Goal: Download file/media

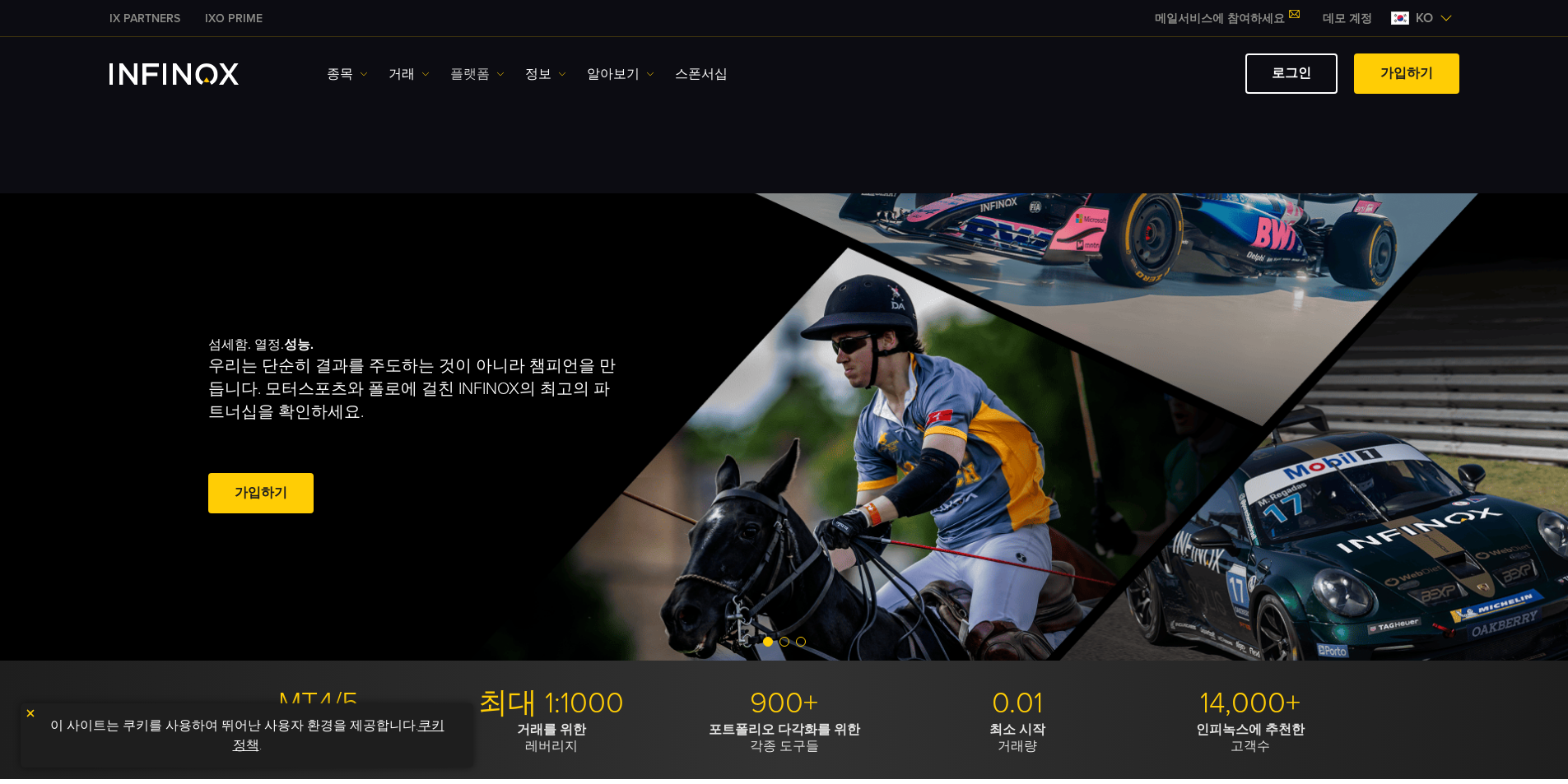
click at [483, 76] on link "플랫폼" at bounding box center [477, 74] width 54 height 19
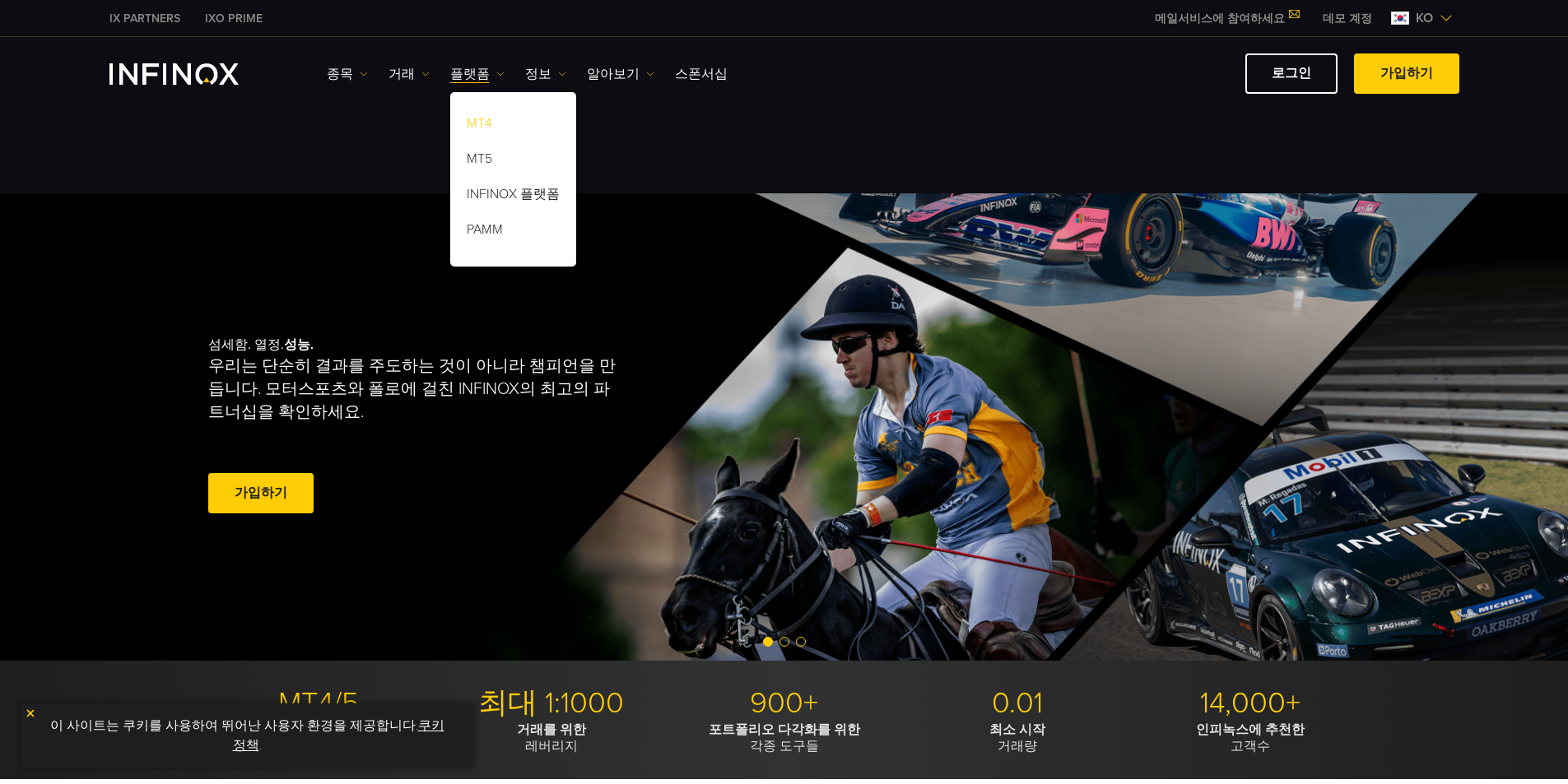
click at [474, 124] on link "MT4" at bounding box center [513, 126] width 126 height 36
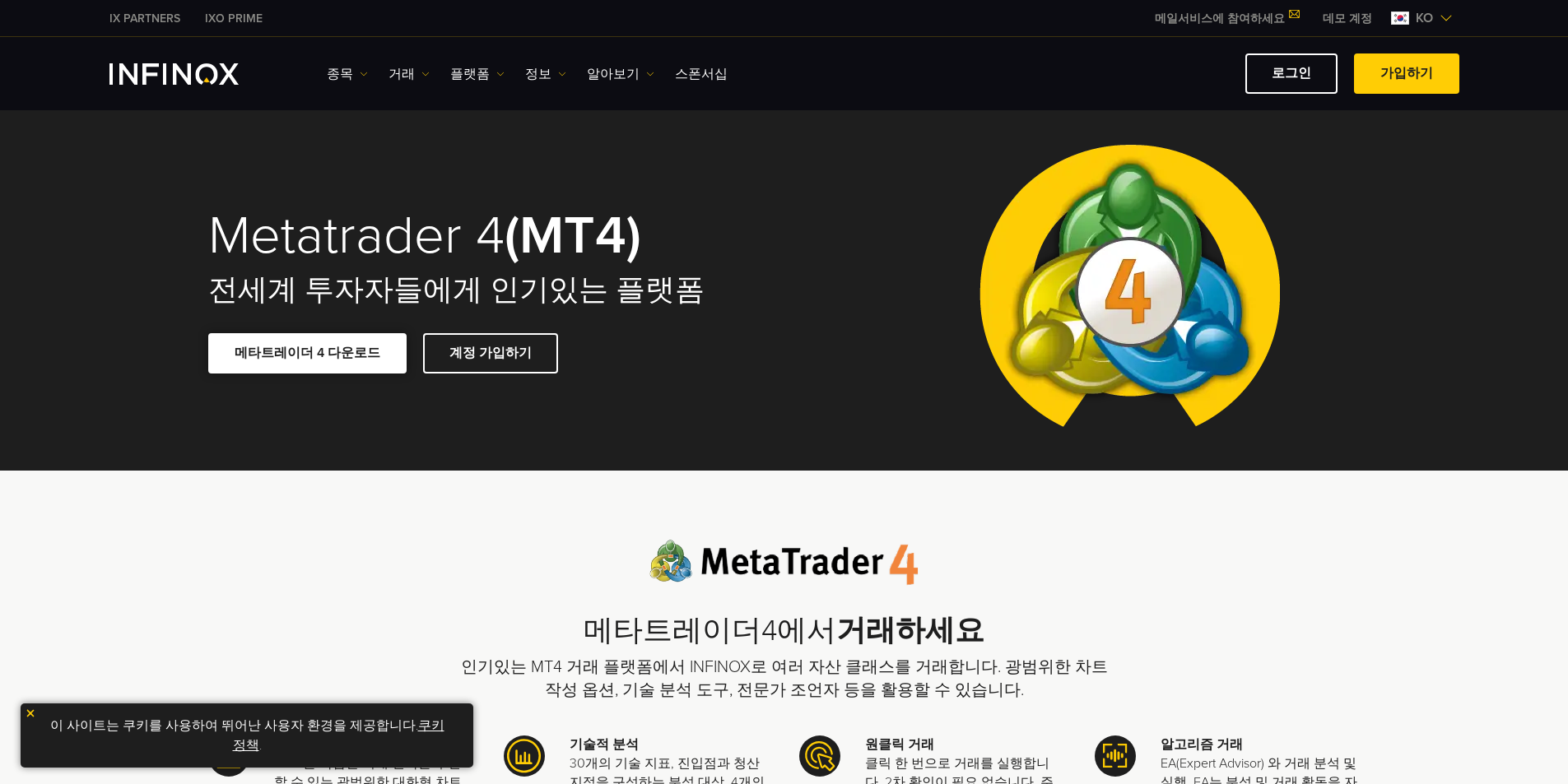
click at [291, 361] on link "메타트레이더 4 다운로드" at bounding box center [308, 354] width 198 height 41
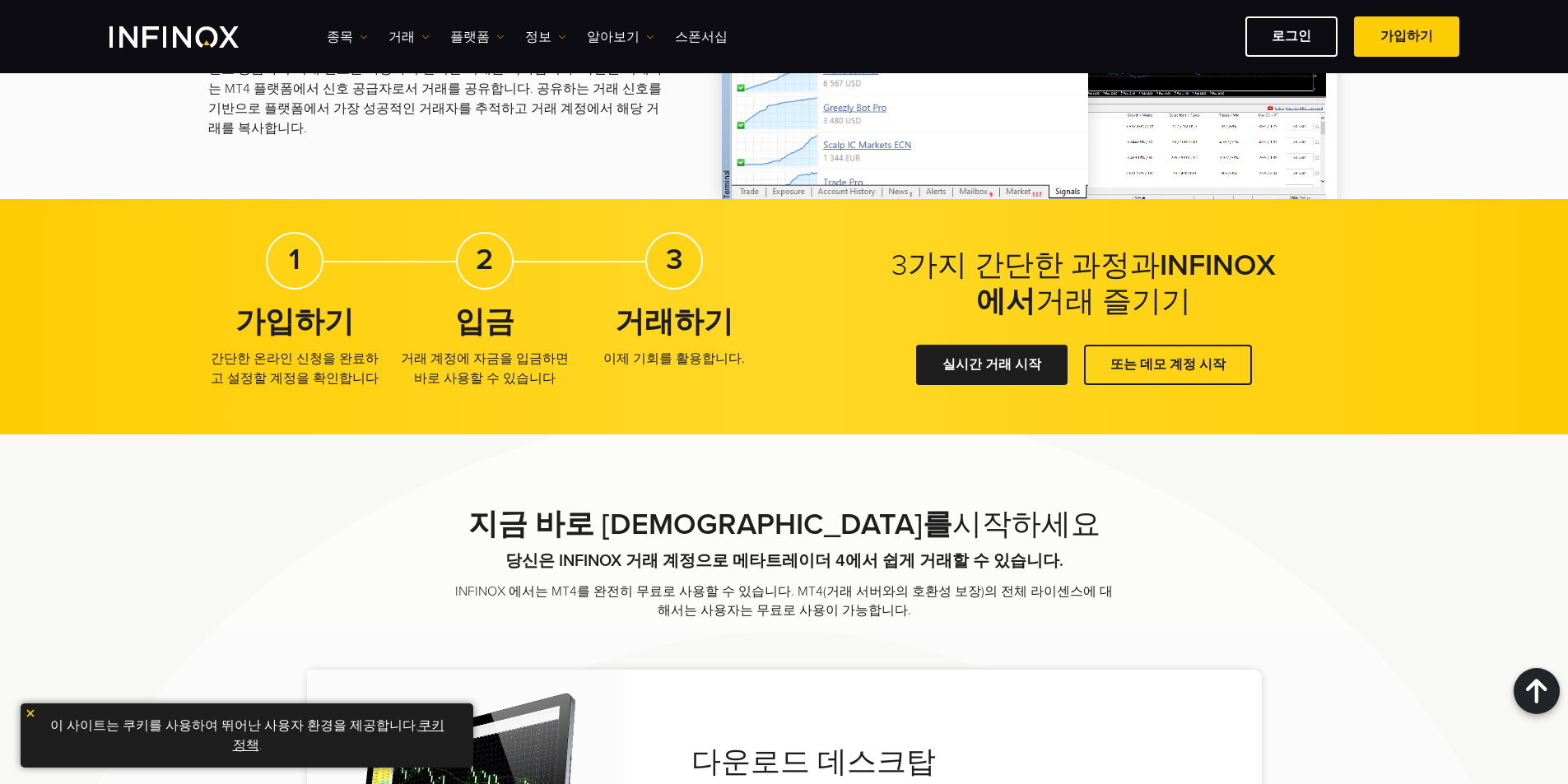
scroll to position [2797, 0]
